Goal: Transaction & Acquisition: Purchase product/service

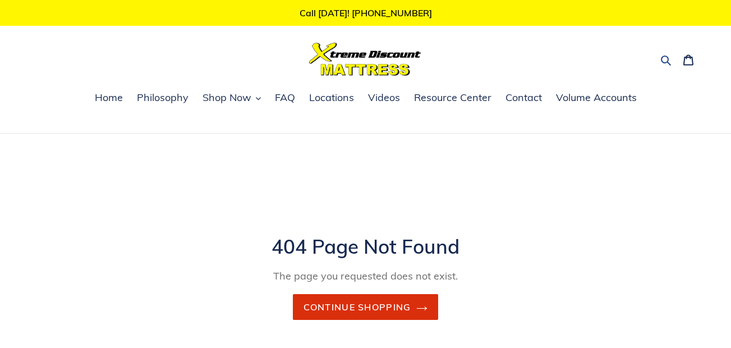
drag, startPoint x: 665, startPoint y: 61, endPoint x: 652, endPoint y: 63, distance: 13.0
click at [665, 61] on icon "button" at bounding box center [666, 59] width 11 height 11
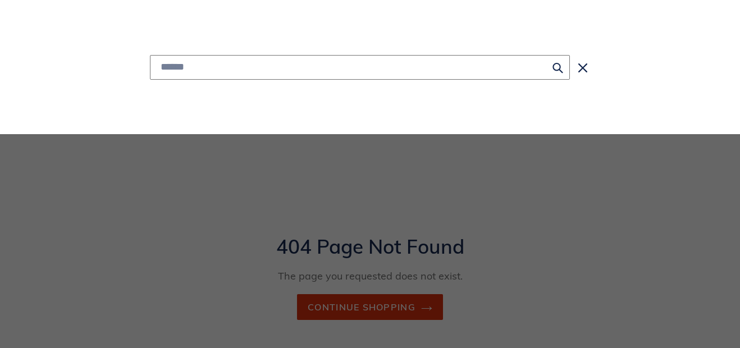
click at [282, 71] on input "Search" at bounding box center [360, 67] width 420 height 25
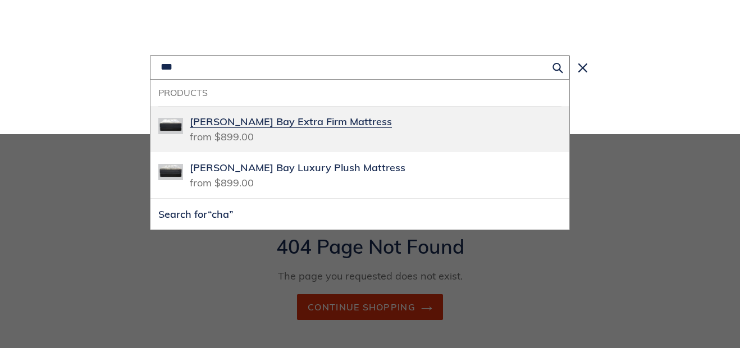
type input "***"
click at [231, 121] on span "[PERSON_NAME] Bay Extra Firm Mattress" at bounding box center [291, 122] width 202 height 13
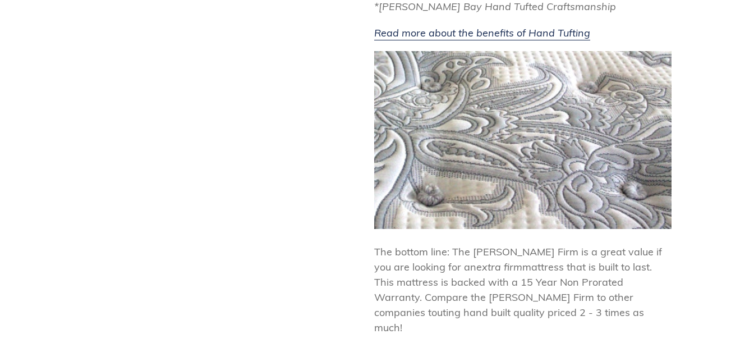
scroll to position [954, 0]
